Goal: Navigation & Orientation: Find specific page/section

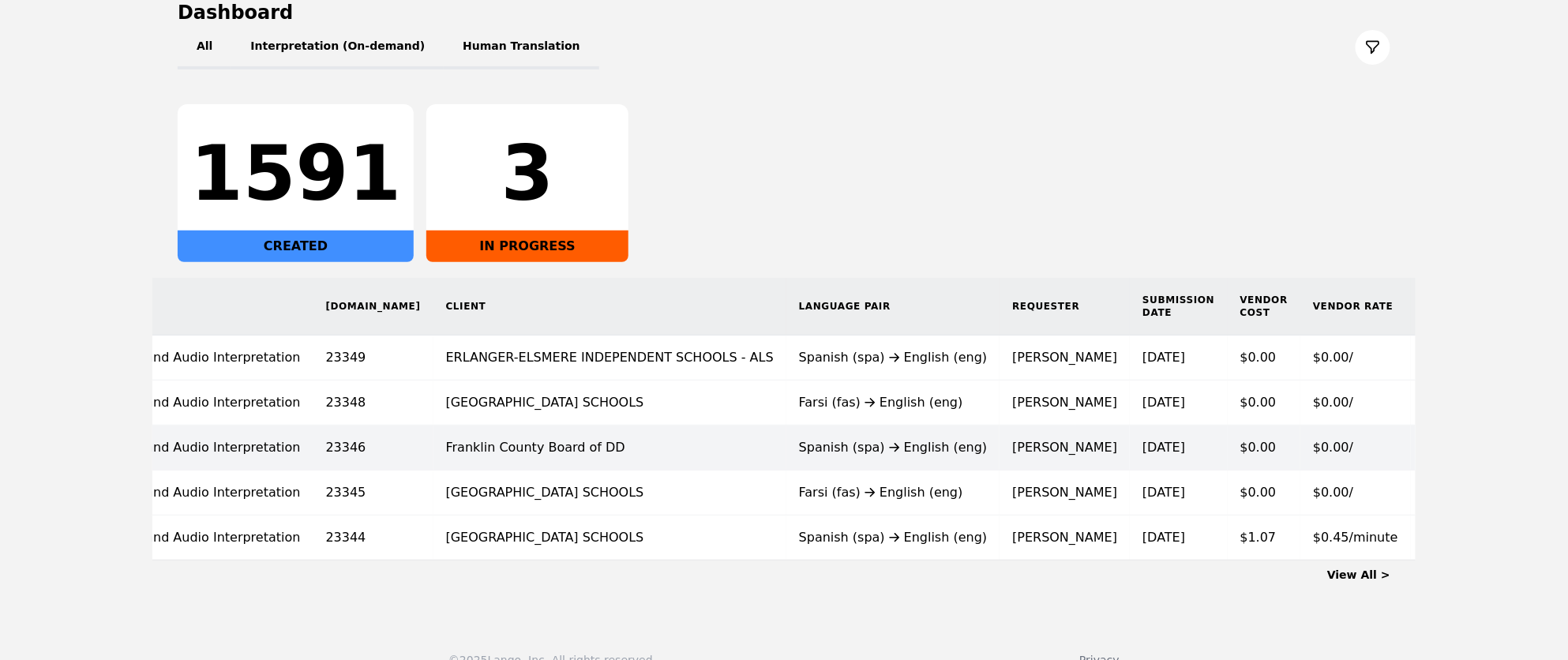
scroll to position [200, 0]
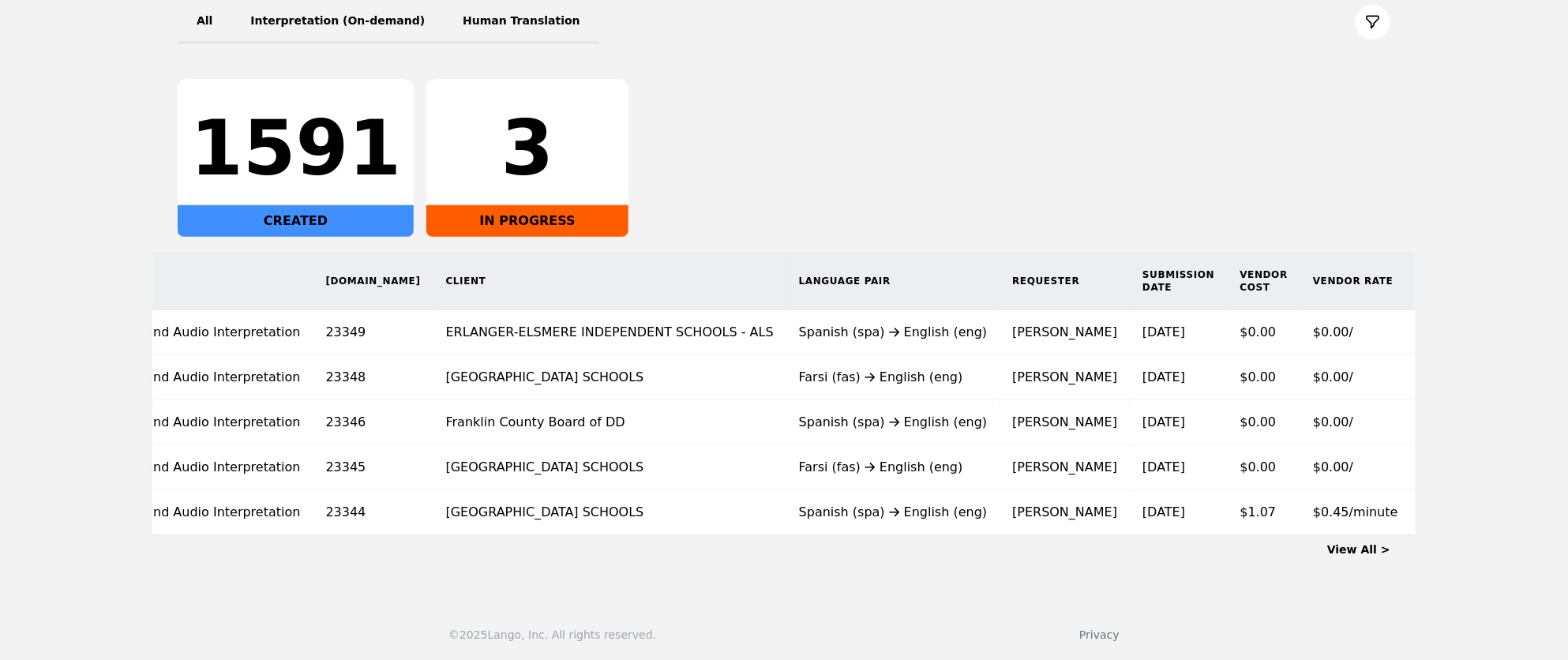
click at [1354, 549] on link "View All >" at bounding box center [1358, 550] width 64 height 13
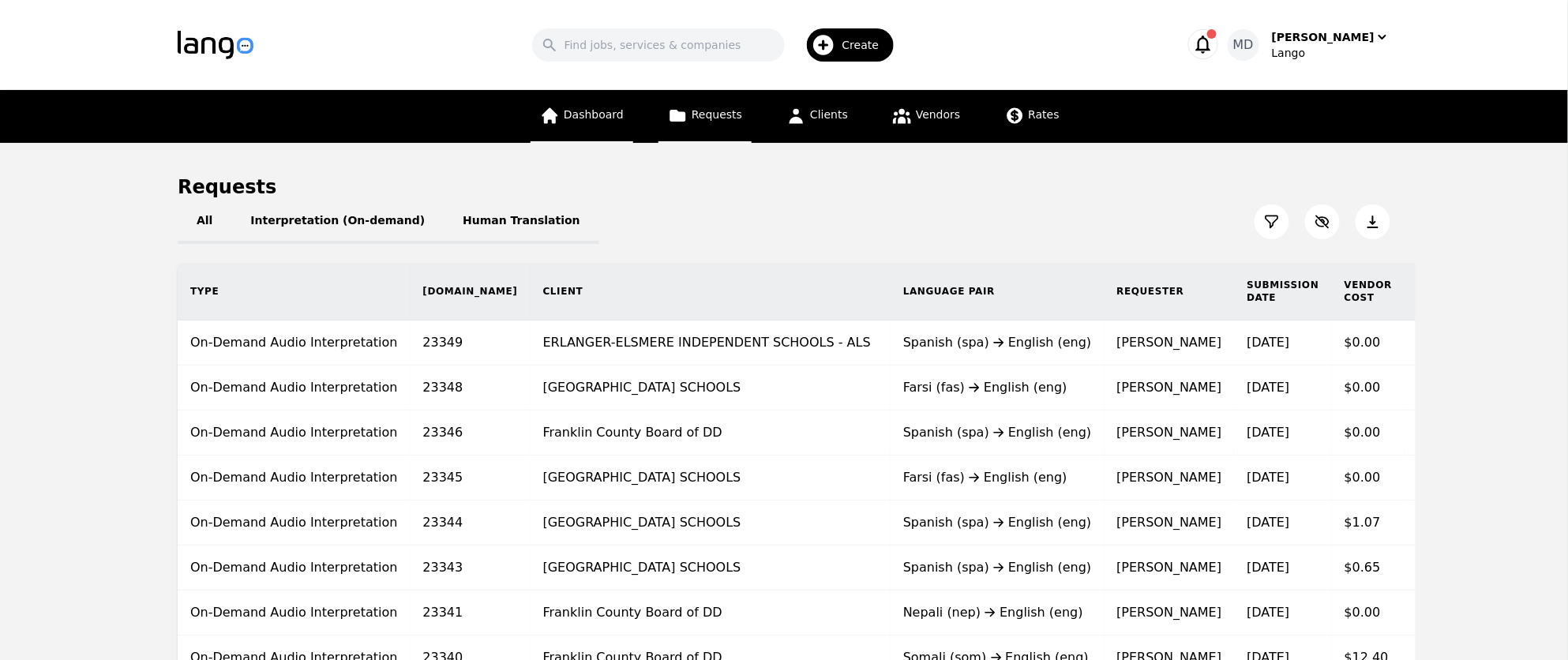
click at [584, 137] on link "Dashboard" at bounding box center [582, 116] width 103 height 53
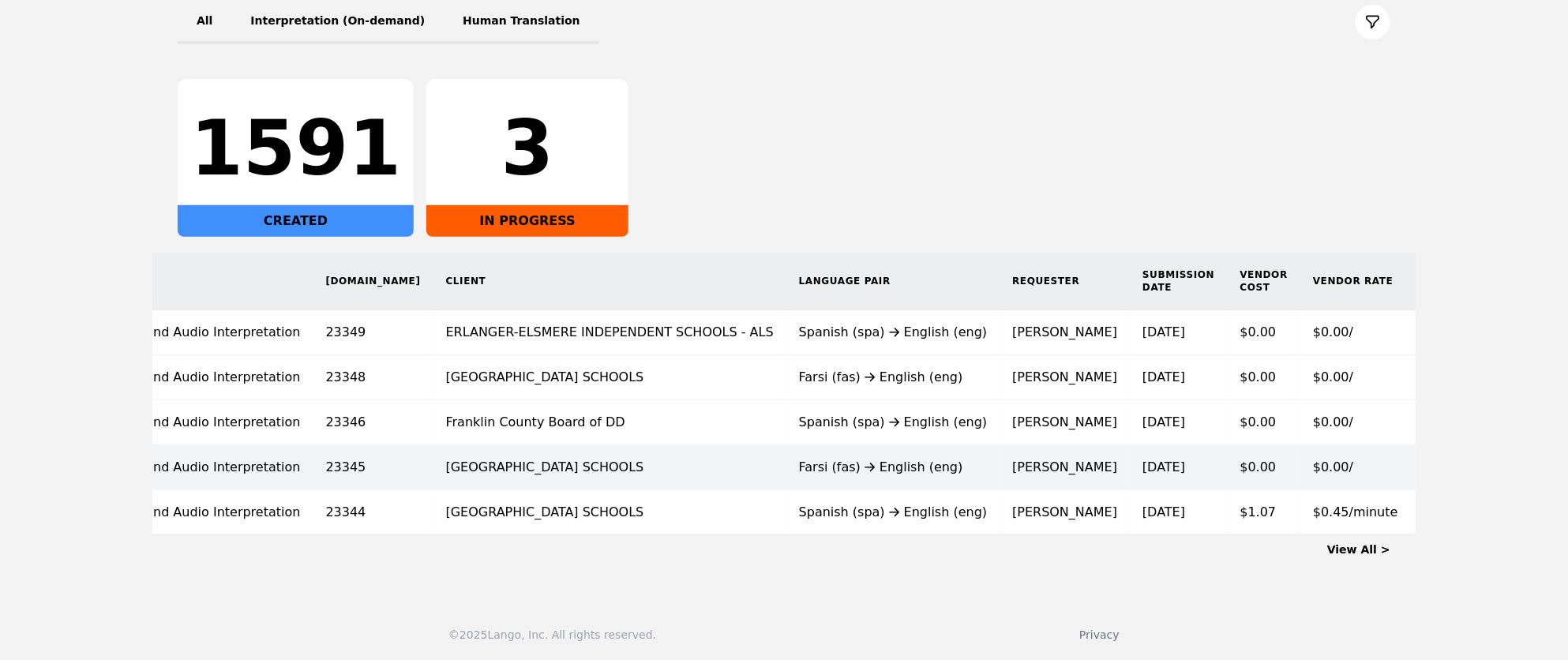
scroll to position [194, 0]
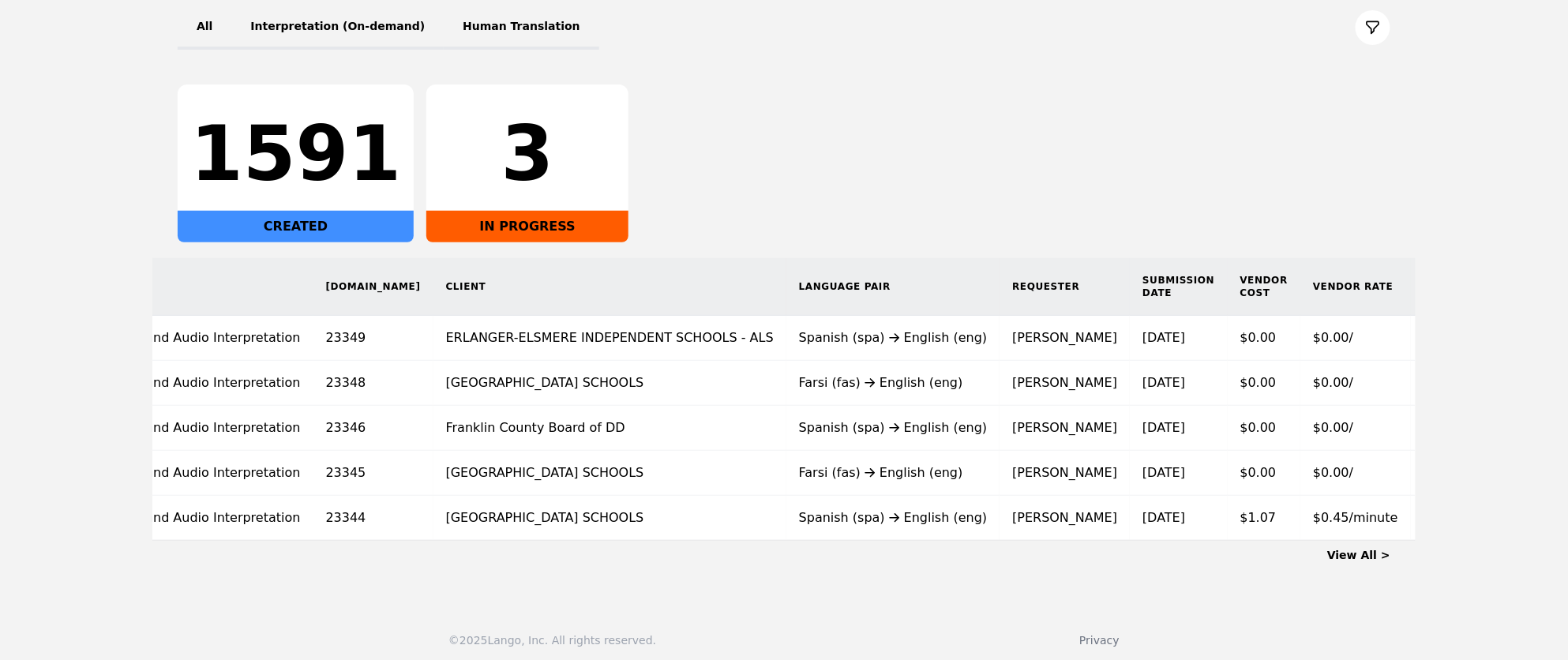
click at [1358, 544] on div "View All >" at bounding box center [784, 552] width 1212 height 22
click at [1357, 556] on link "View All >" at bounding box center [1358, 555] width 64 height 13
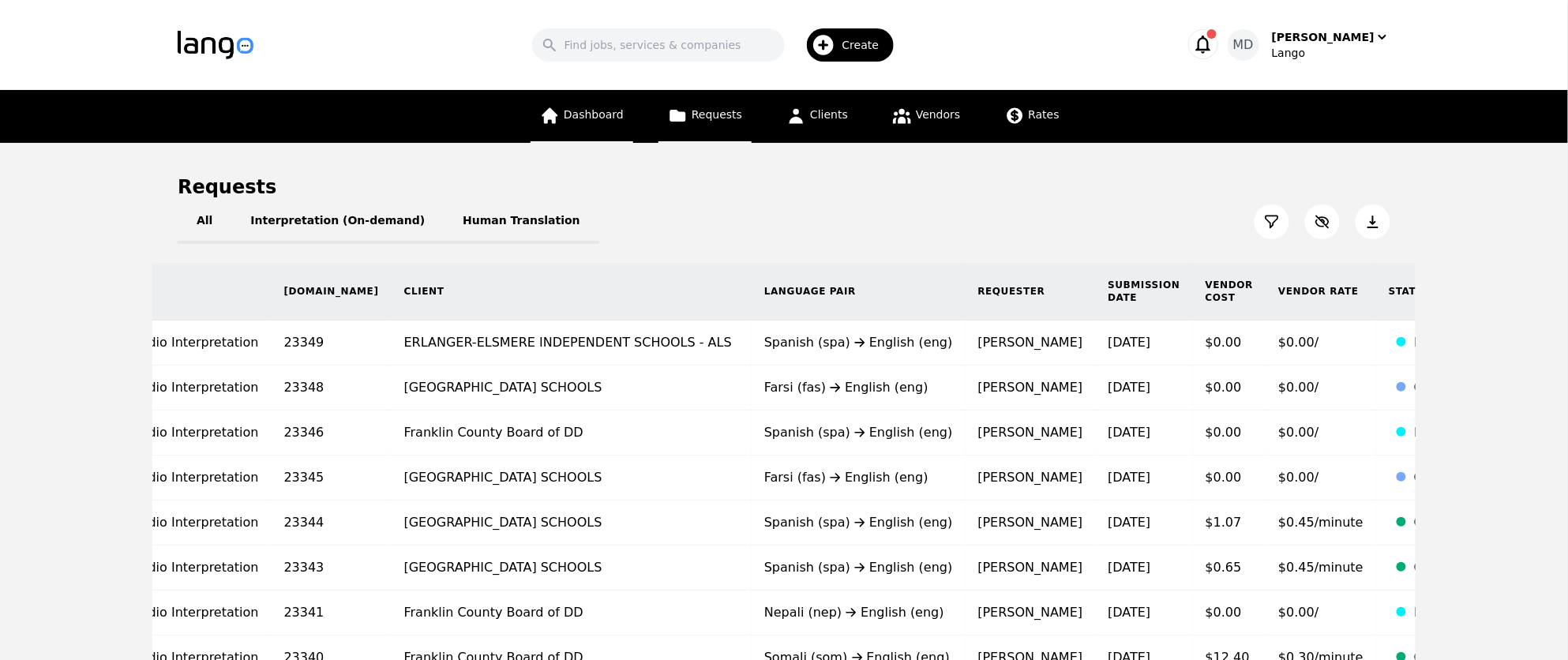
click at [581, 125] on link "Dashboard" at bounding box center [582, 116] width 103 height 53
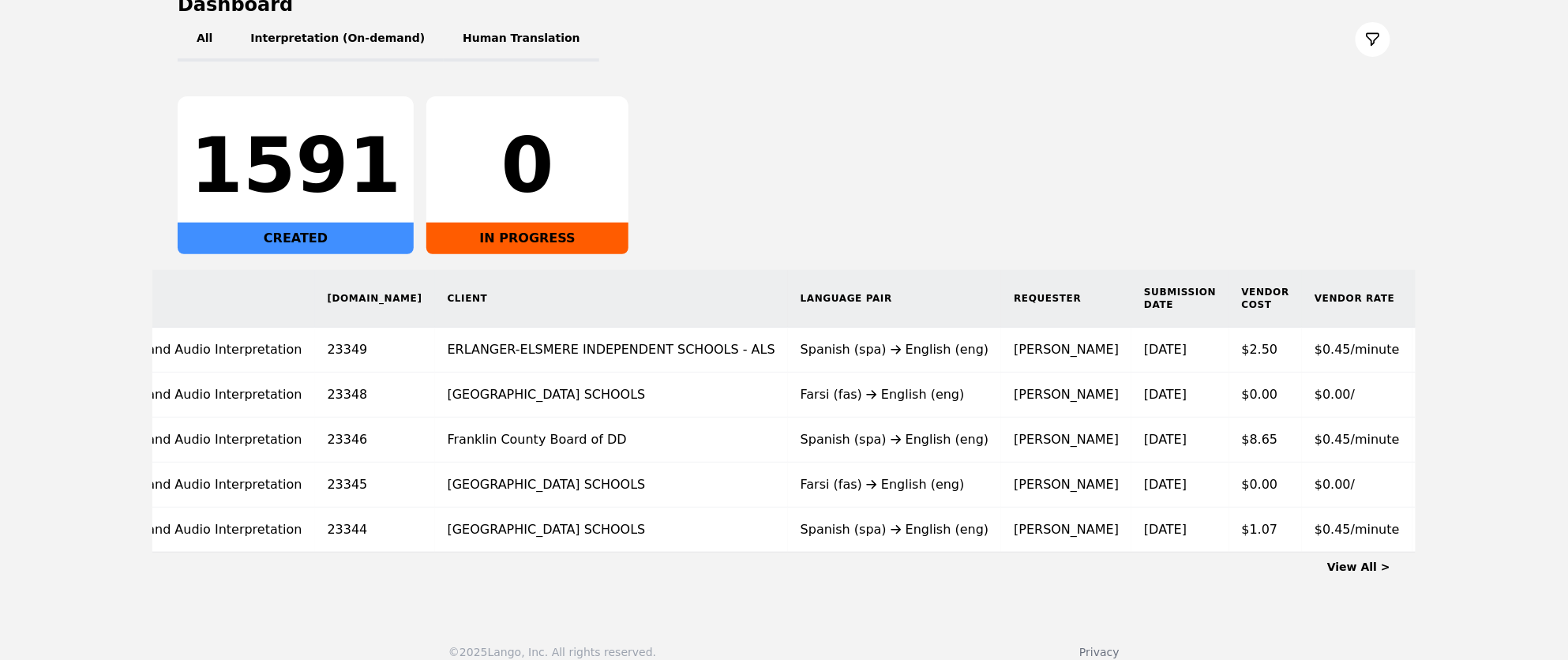
scroll to position [184, 0]
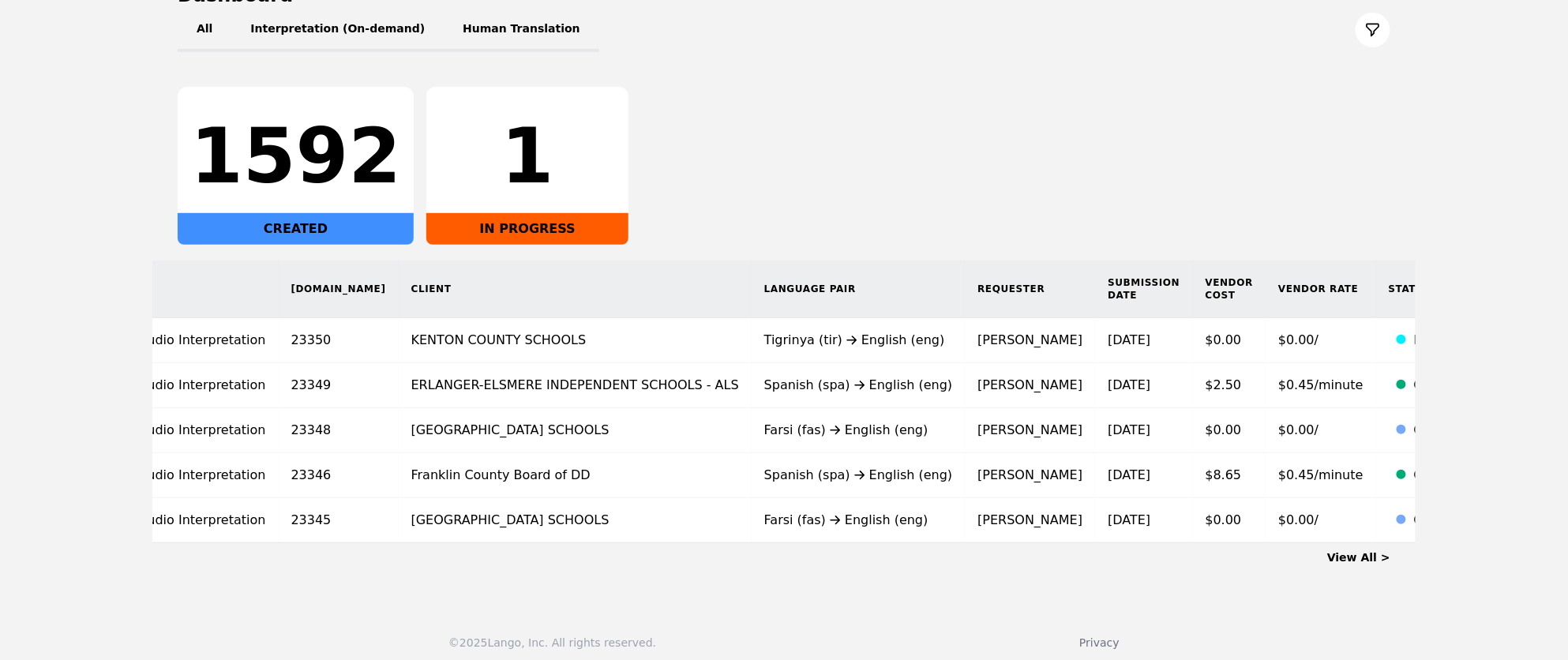
scroll to position [200, 0]
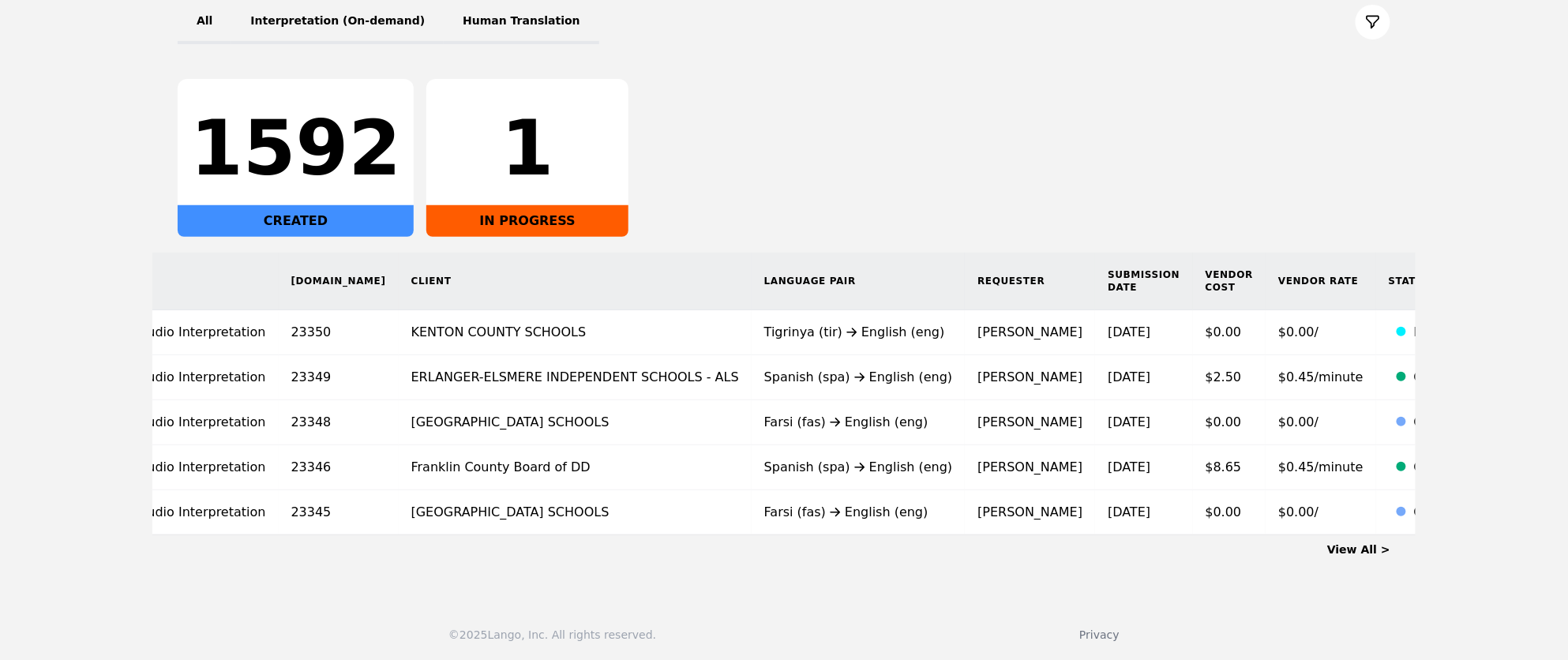
click at [1357, 544] on link "View All >" at bounding box center [1358, 550] width 64 height 13
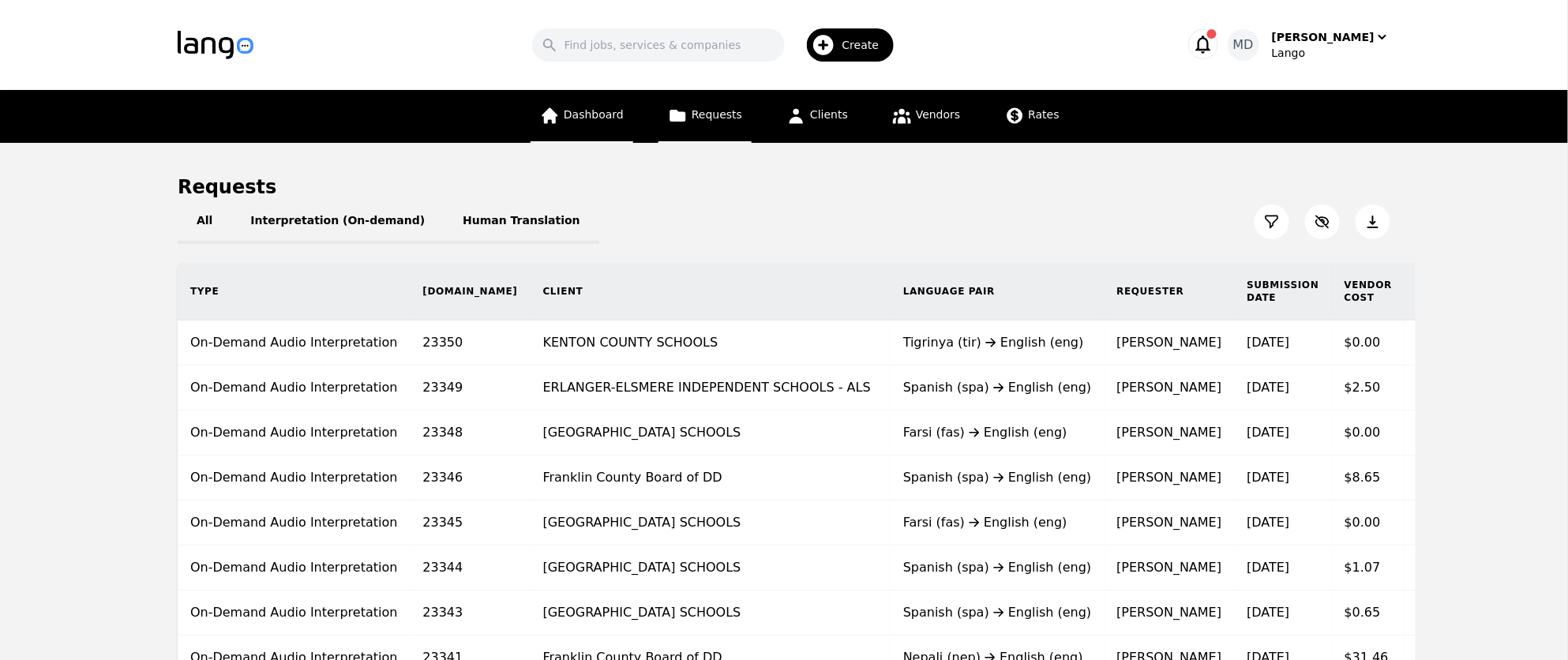
click at [581, 116] on span "Dashboard" at bounding box center [594, 115] width 60 height 13
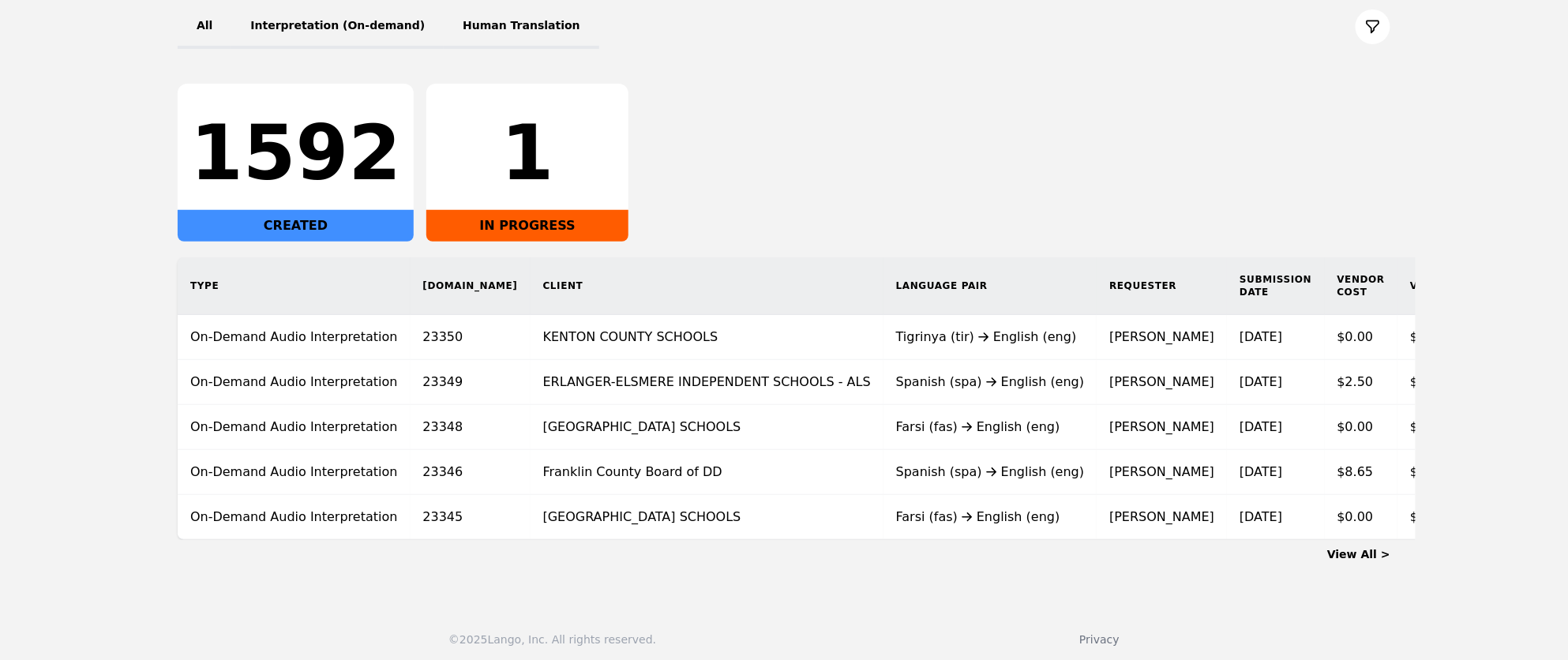
scroll to position [0, 132]
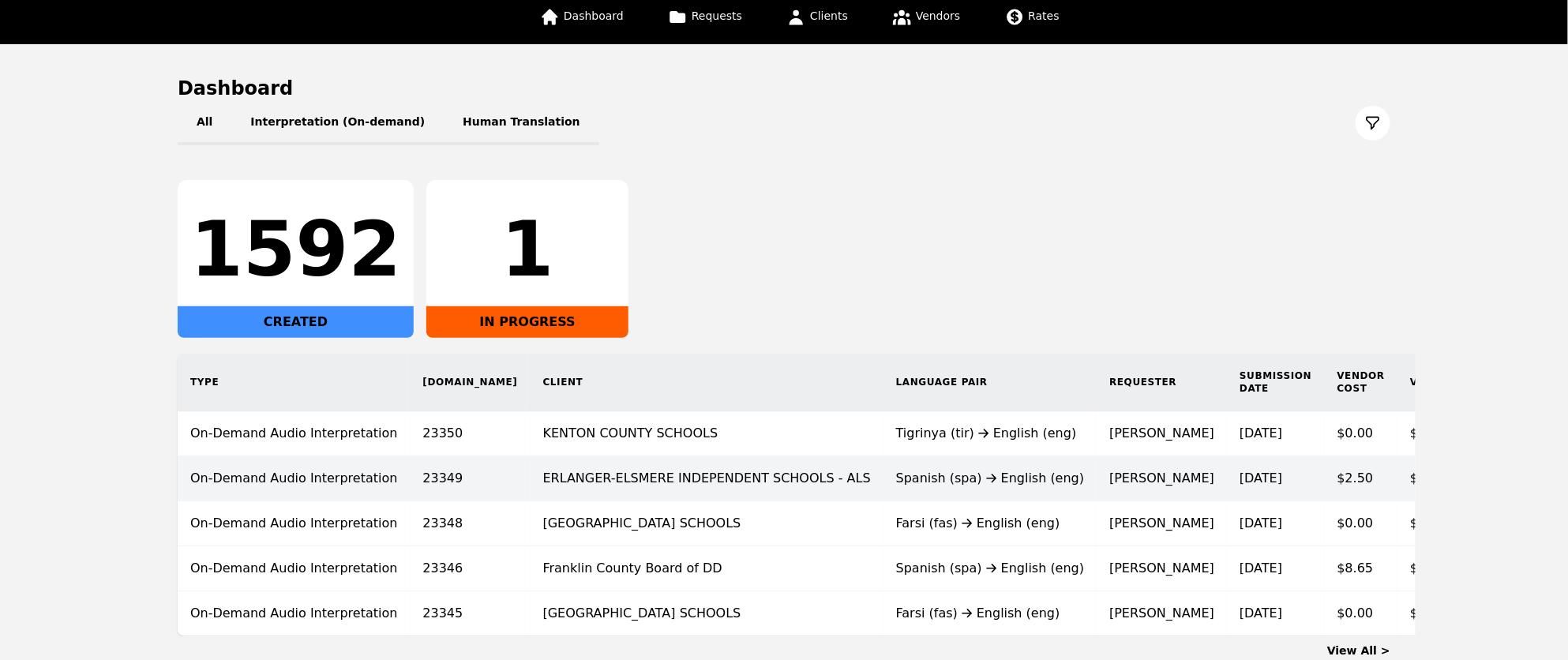
scroll to position [187, 0]
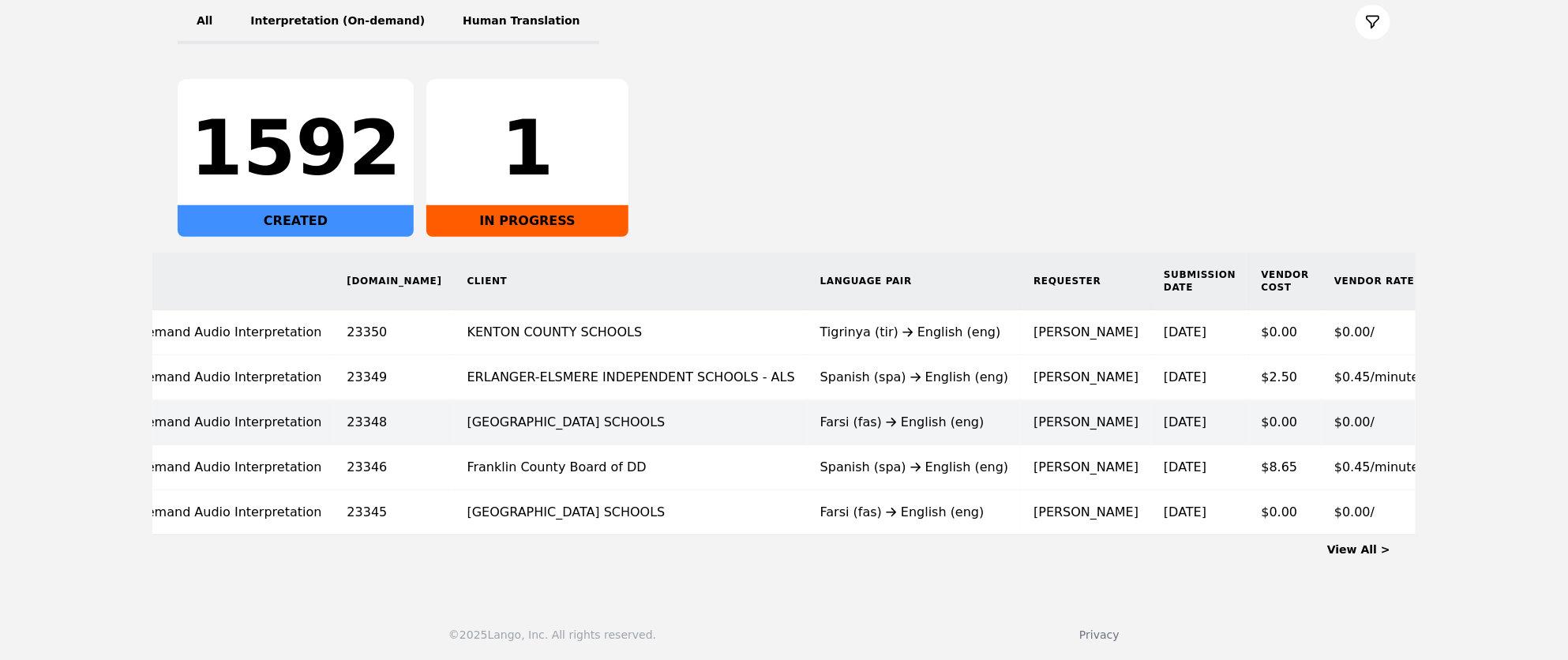
scroll to position [0, 132]
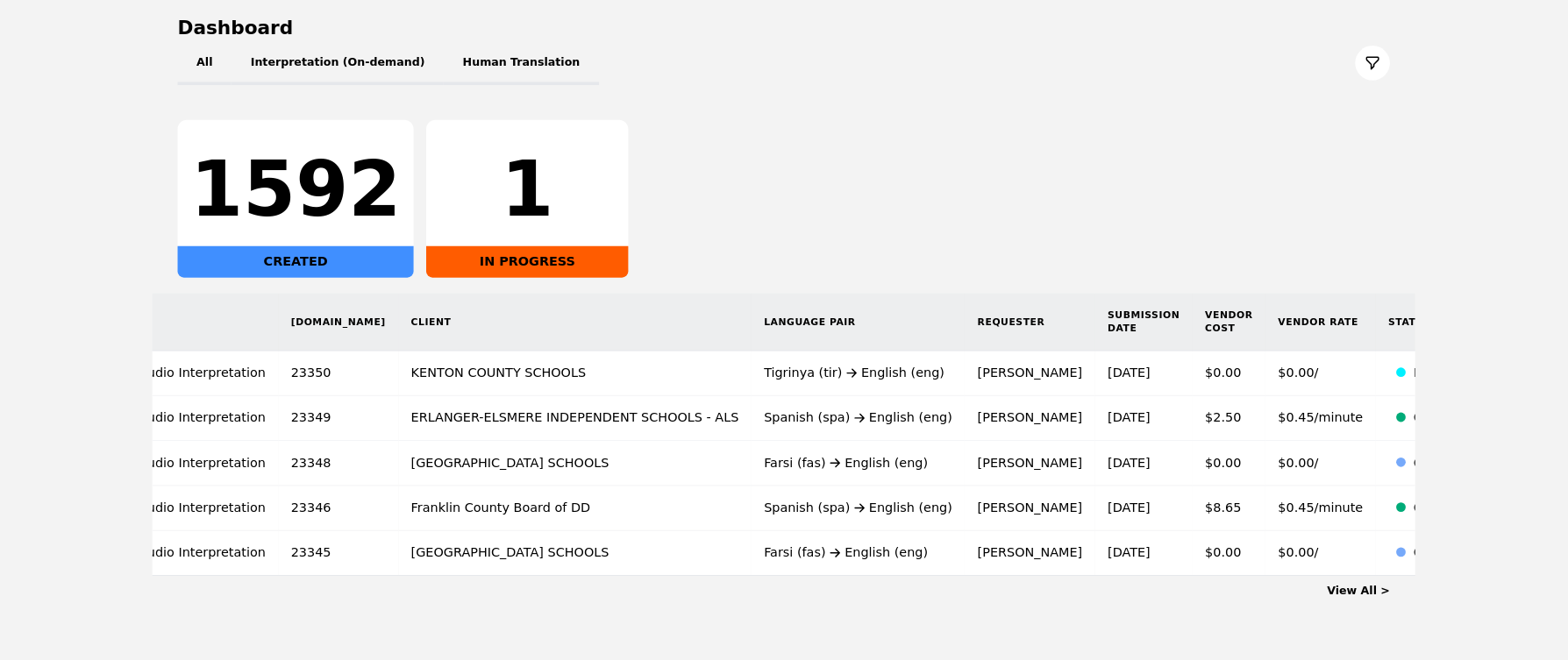
scroll to position [0, 147]
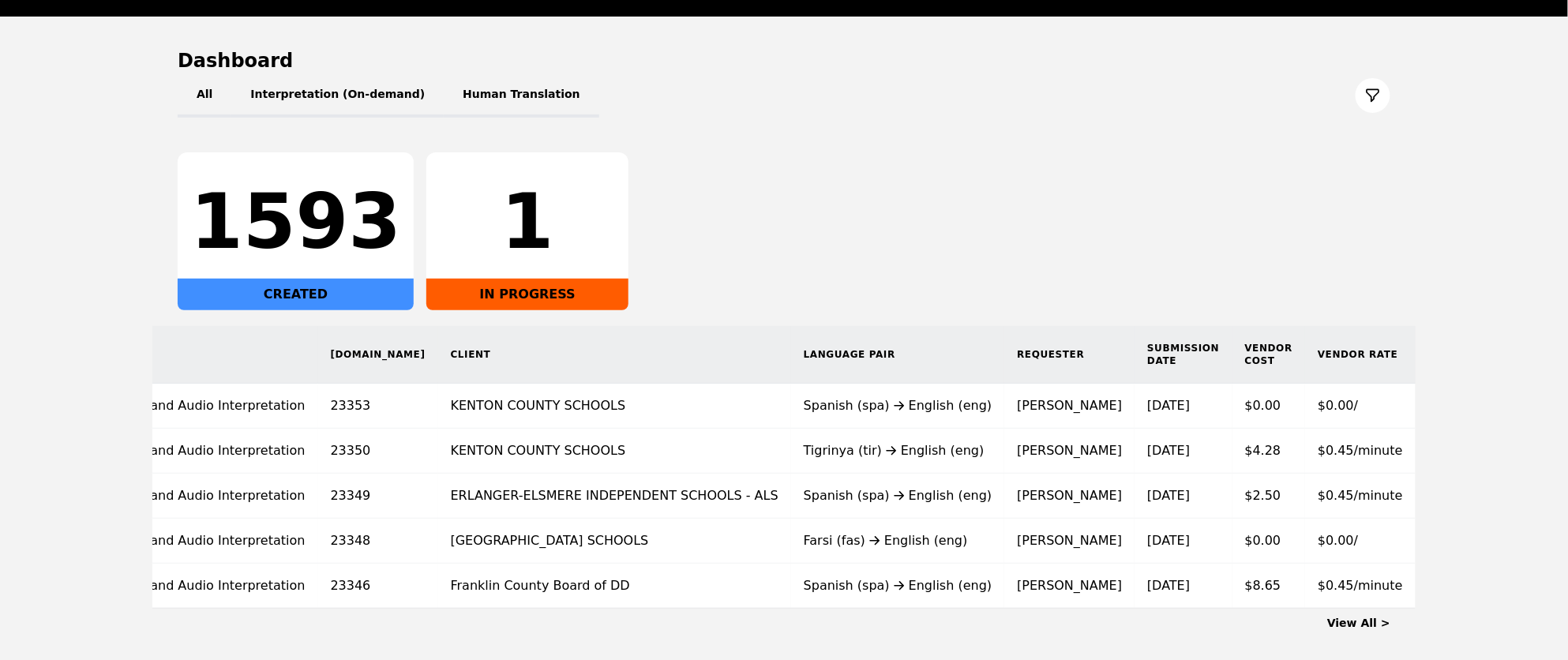
scroll to position [0, 132]
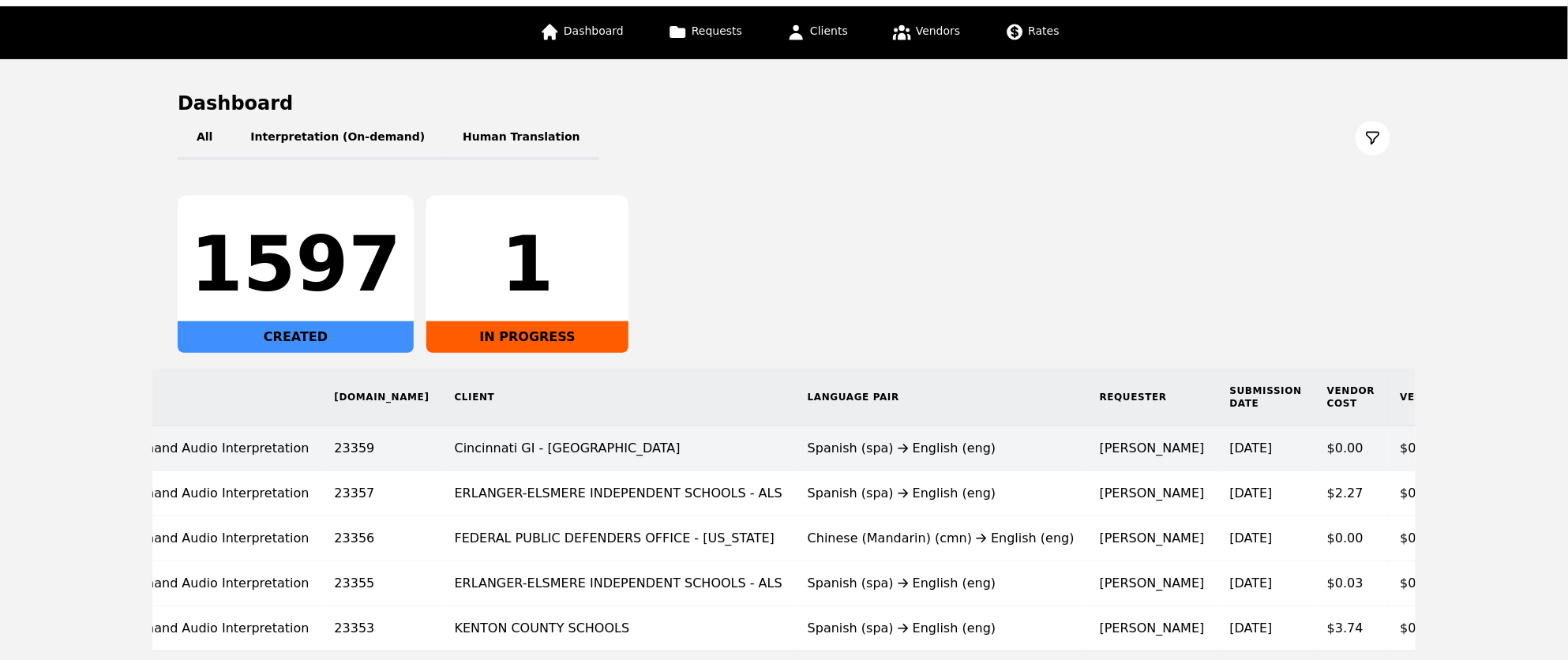
scroll to position [0, 202]
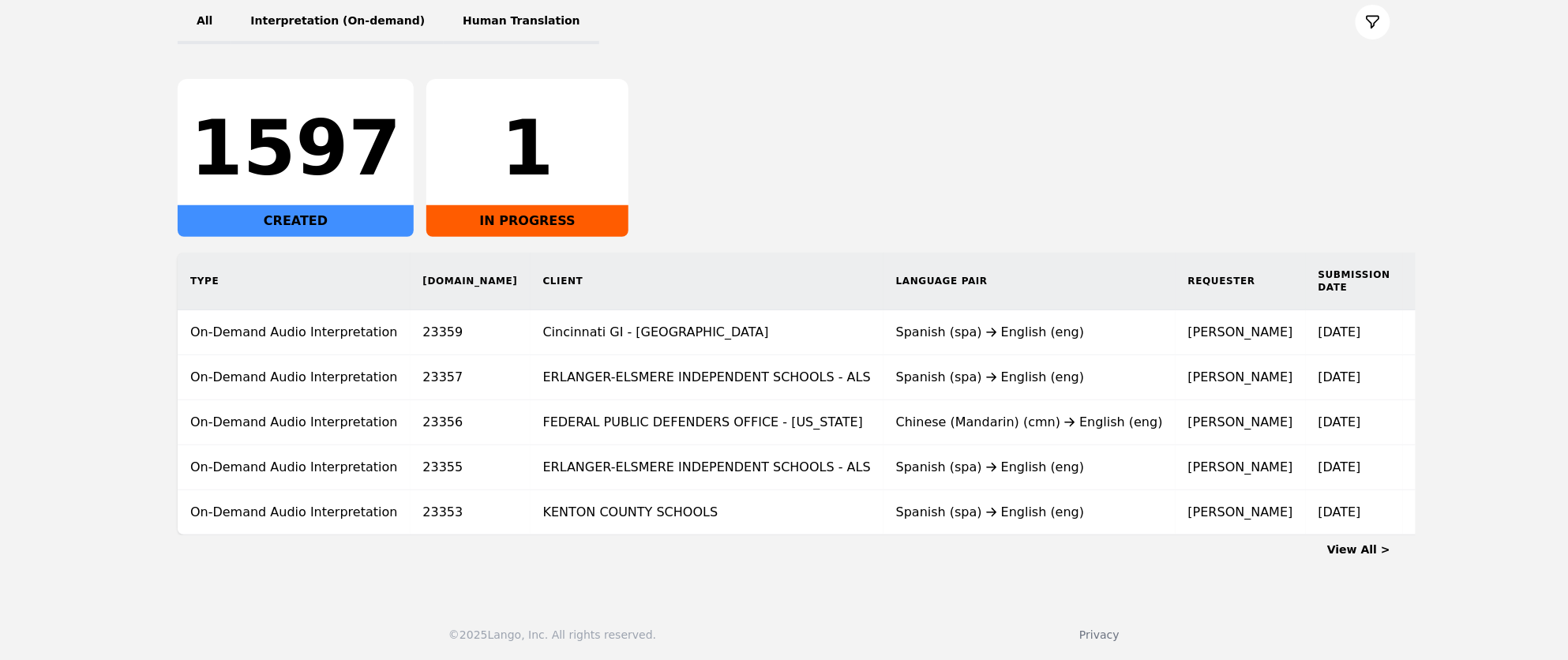
scroll to position [0, 202]
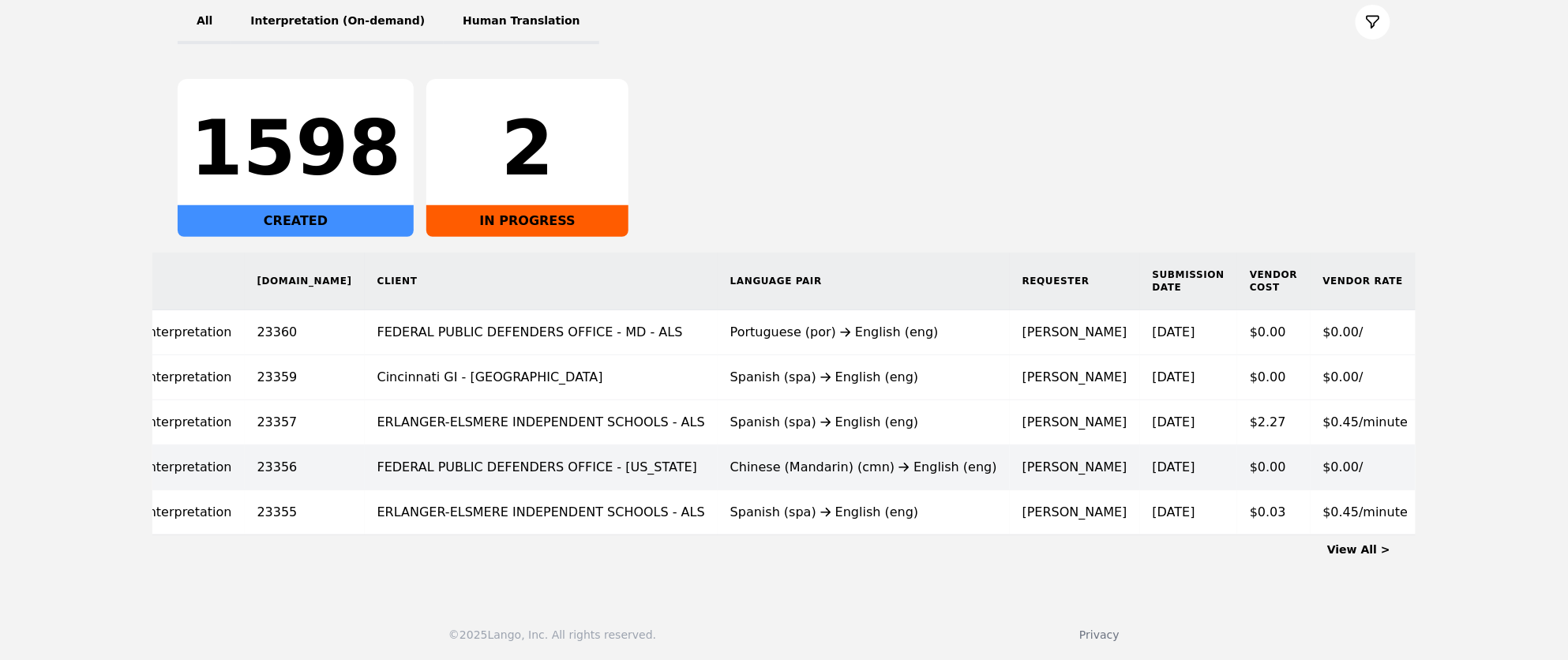
scroll to position [0, 167]
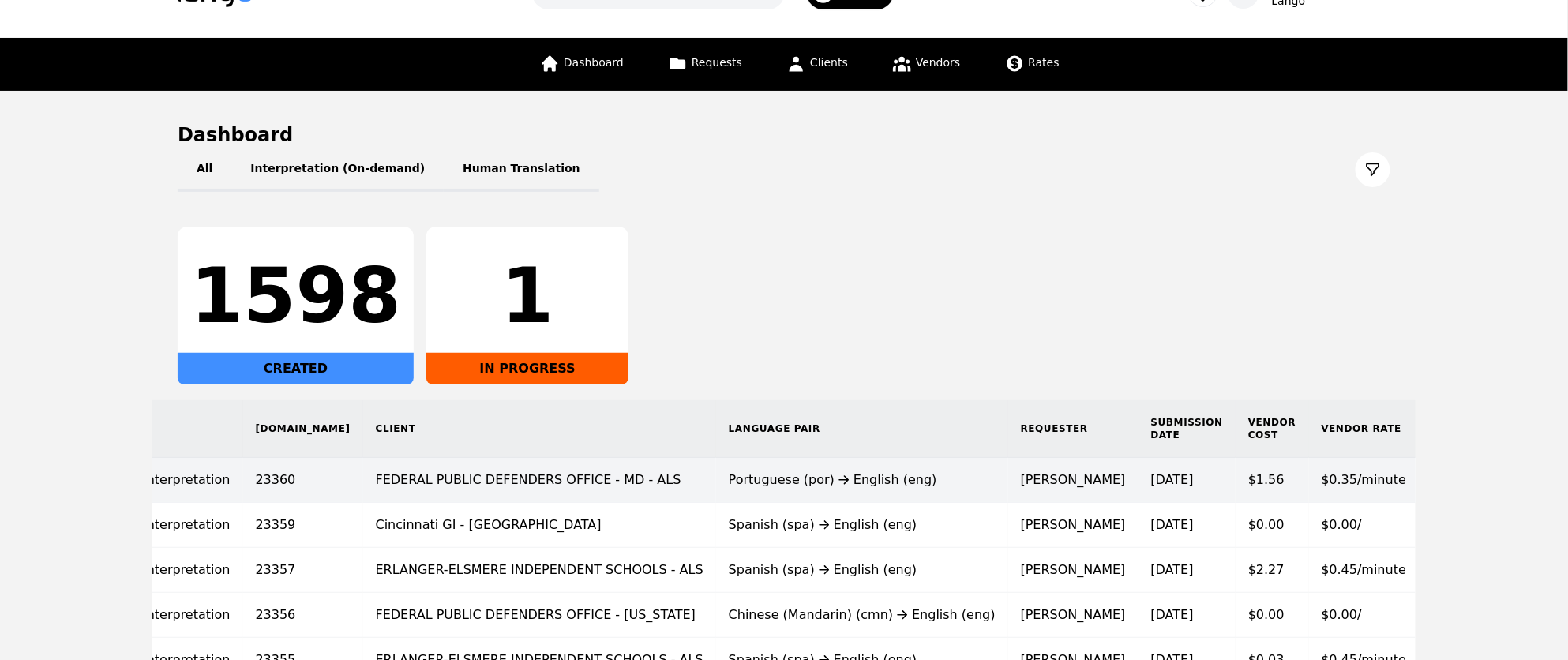
scroll to position [3, 0]
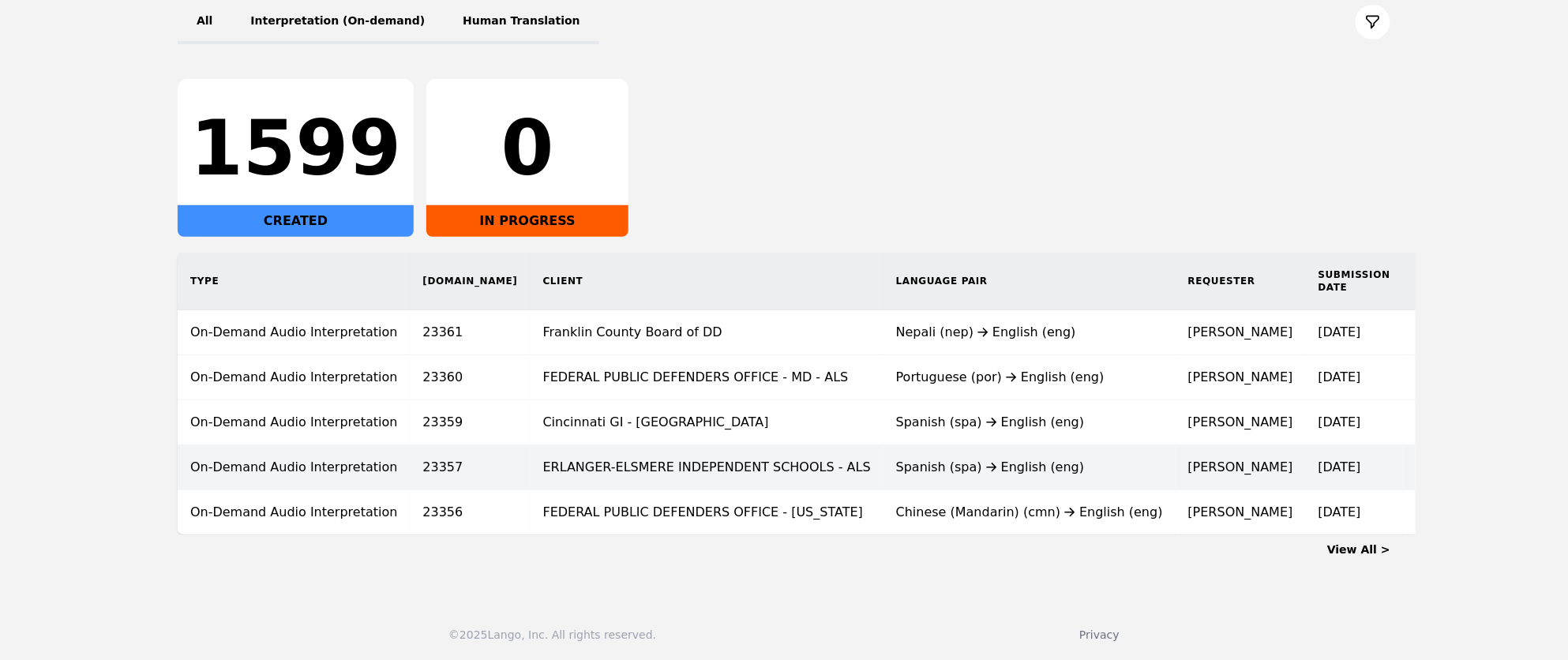
scroll to position [0, 167]
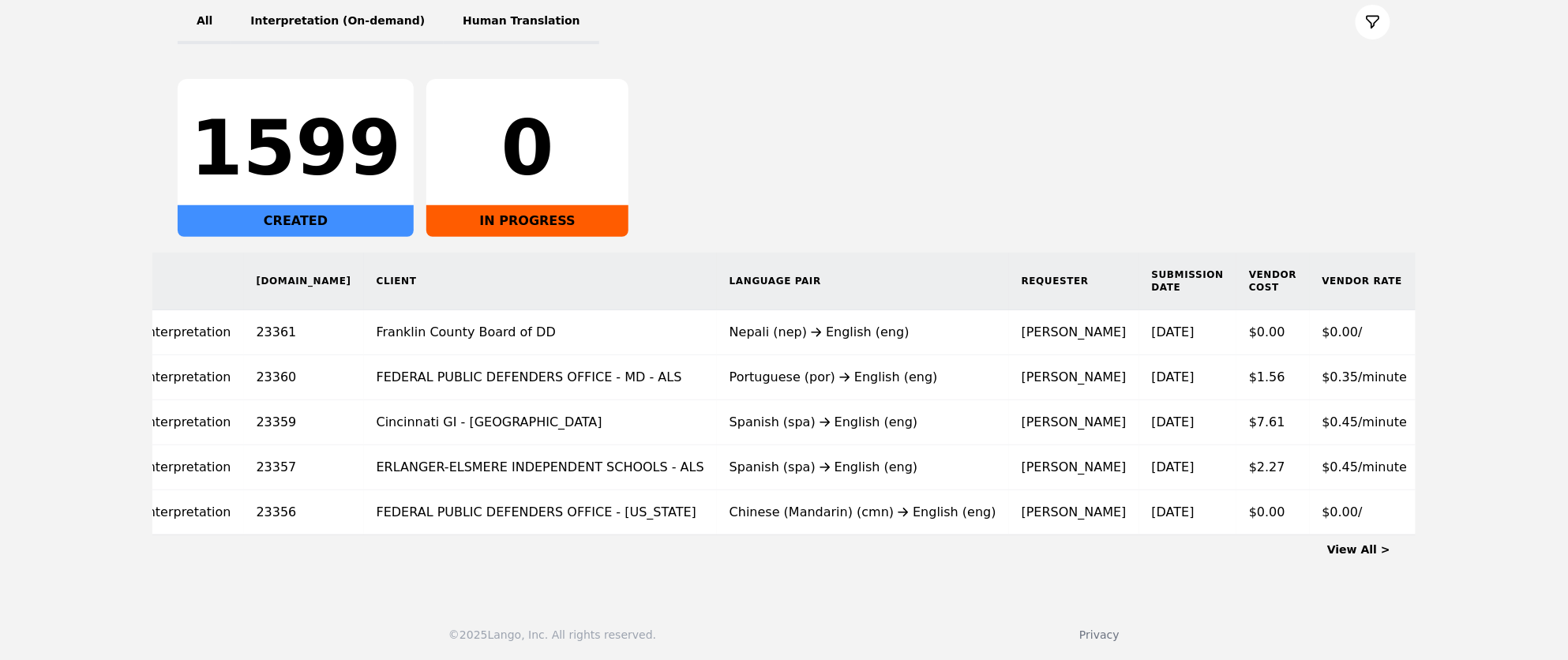
click at [1354, 545] on link "View All >" at bounding box center [1358, 550] width 64 height 13
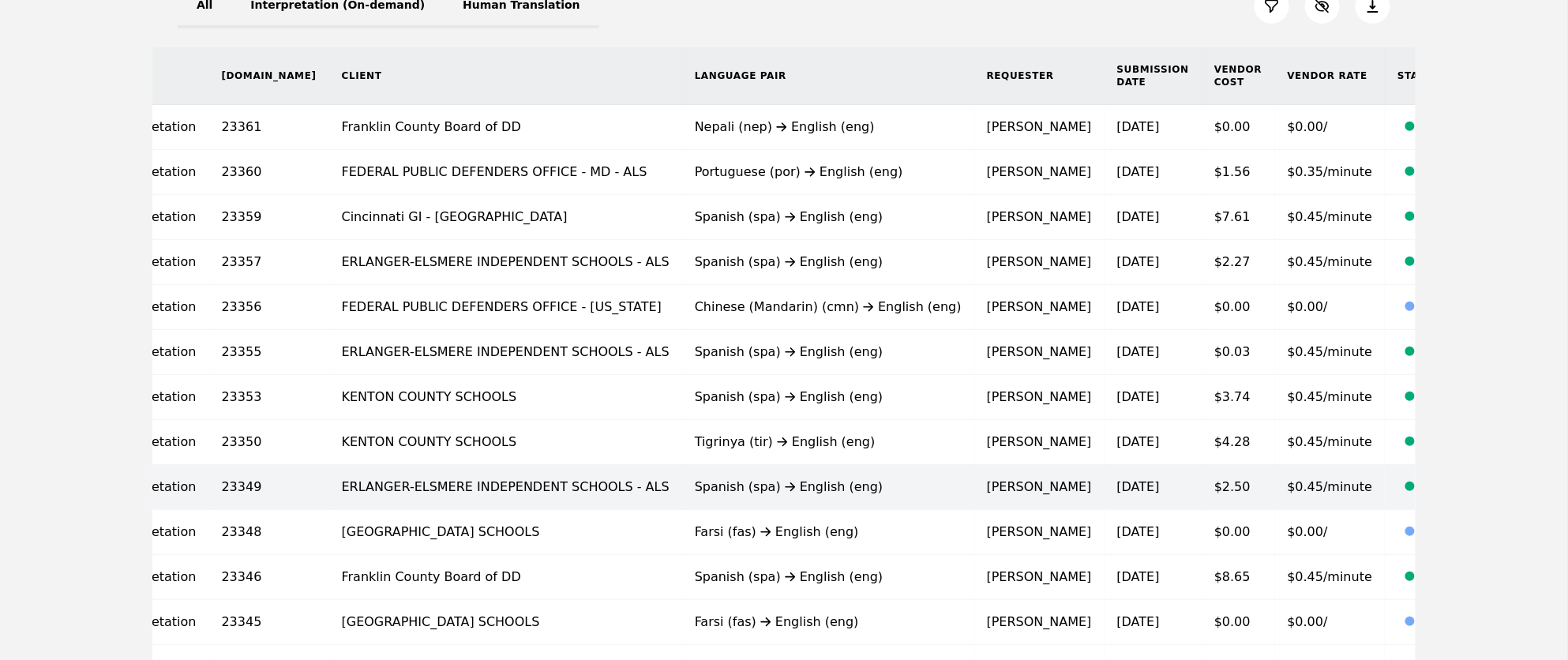
scroll to position [211, 0]
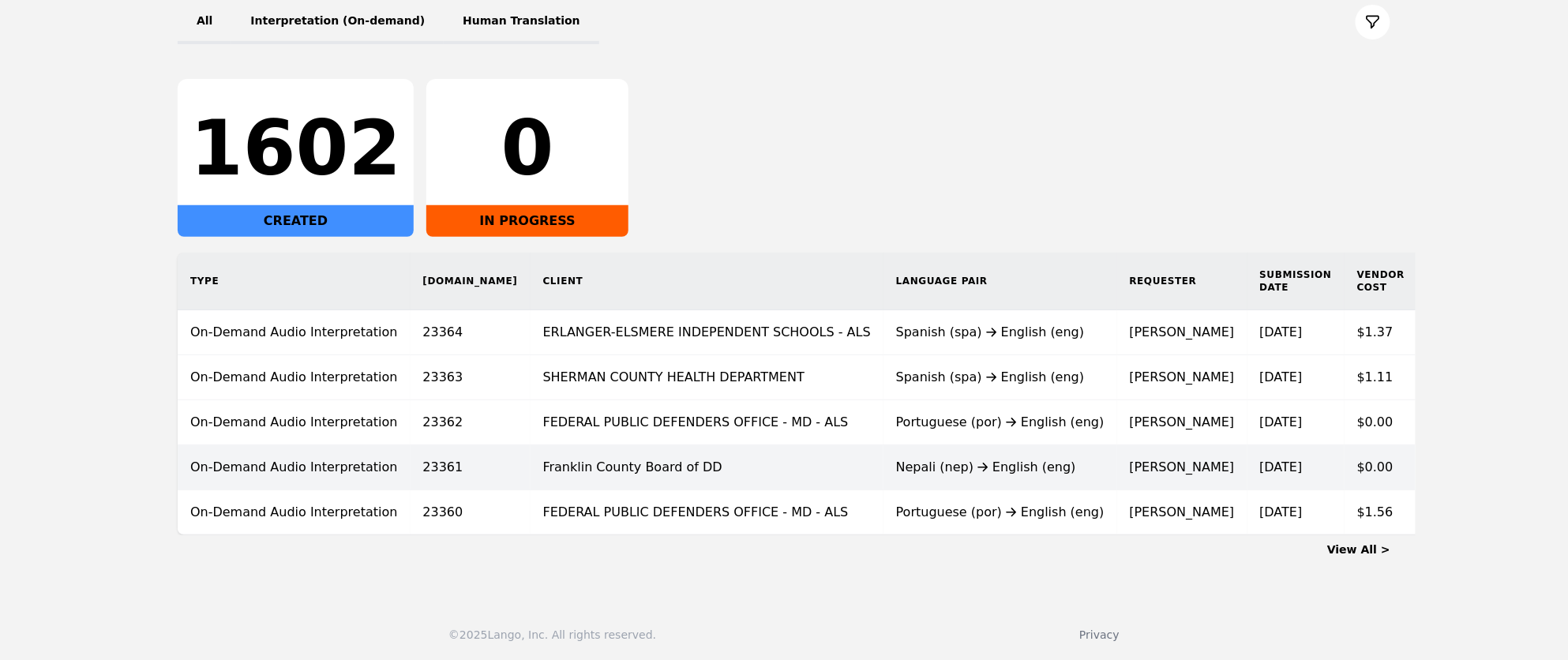
scroll to position [0, 115]
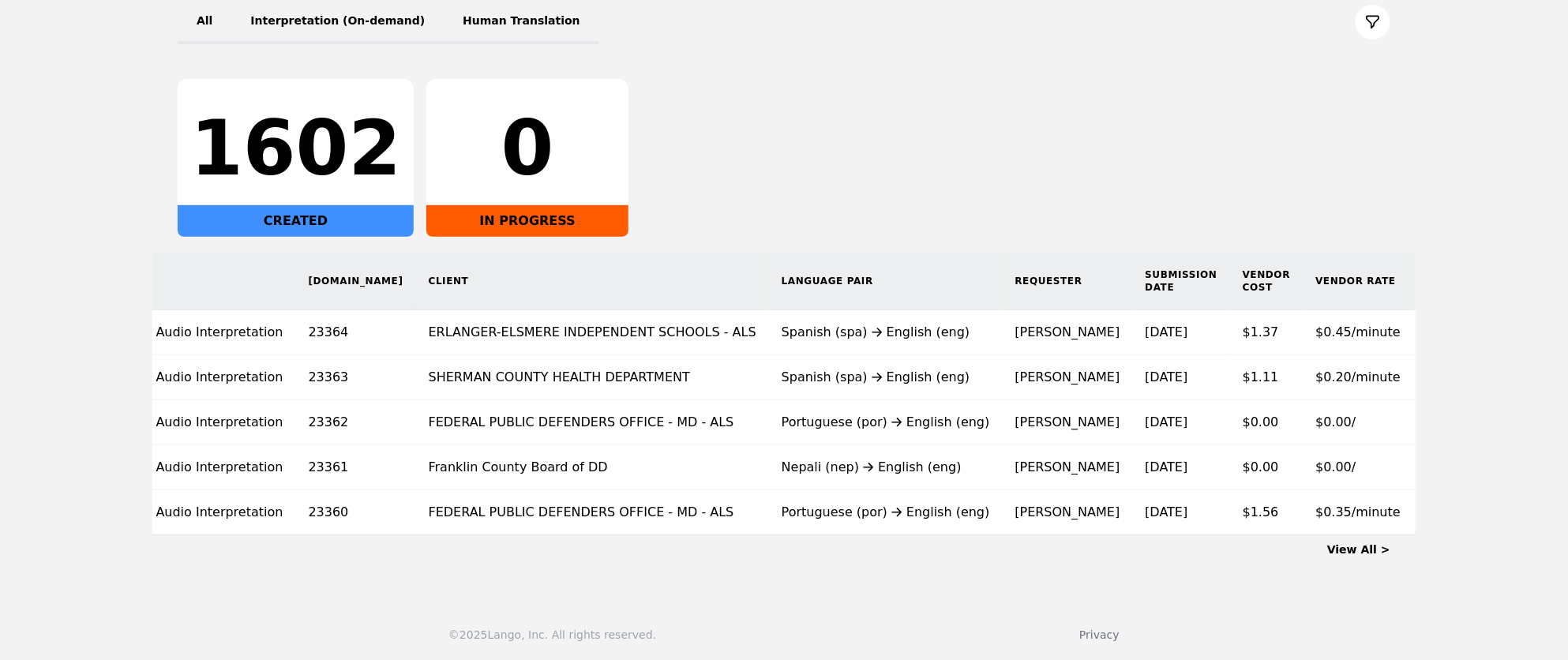
click at [1372, 544] on link "View All >" at bounding box center [1358, 550] width 64 height 13
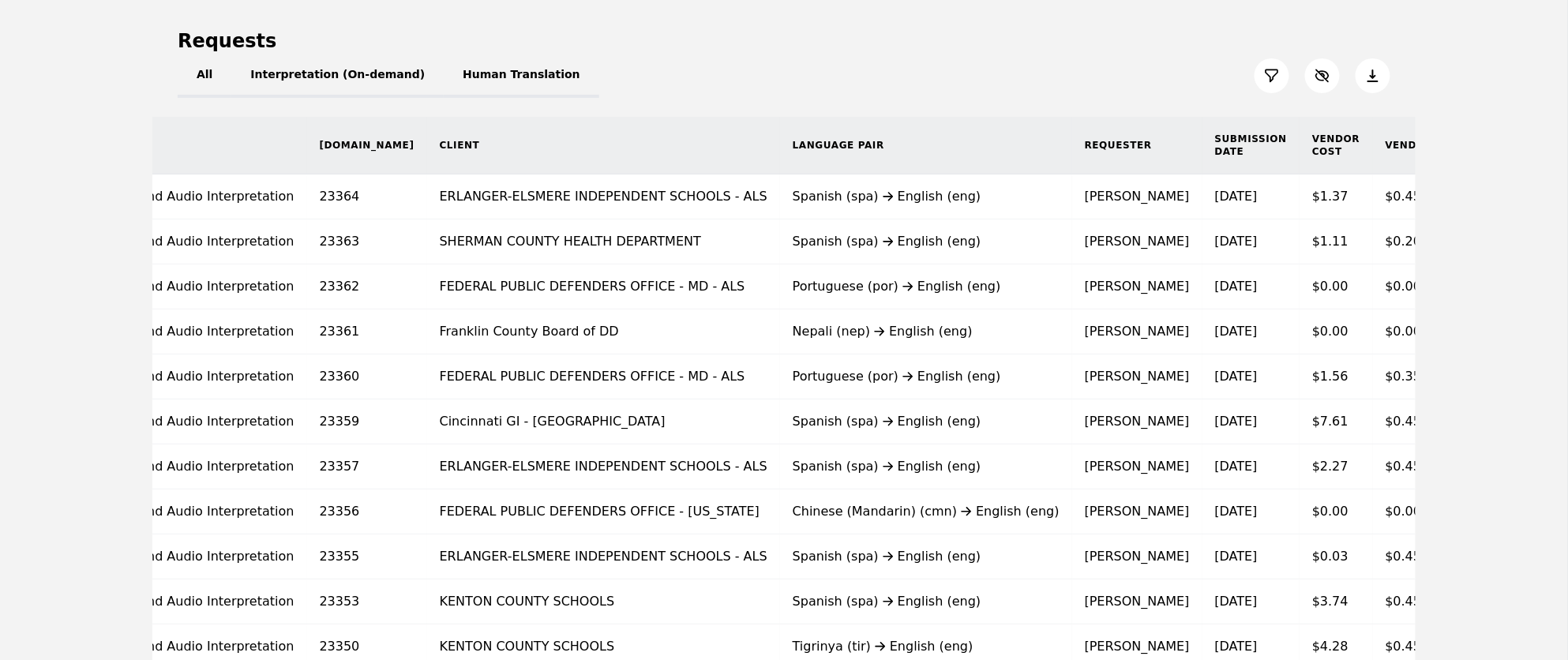
scroll to position [0, 201]
